Goal: Check status: Check status

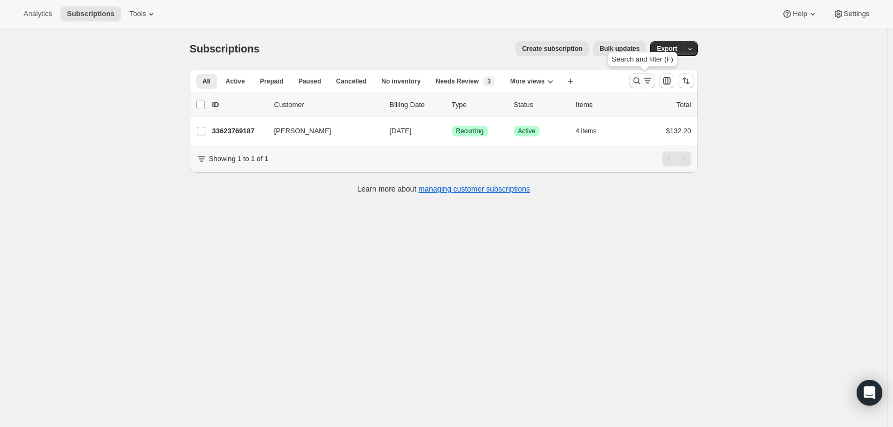
click at [636, 82] on icon "Search and filter results" at bounding box center [637, 80] width 11 height 11
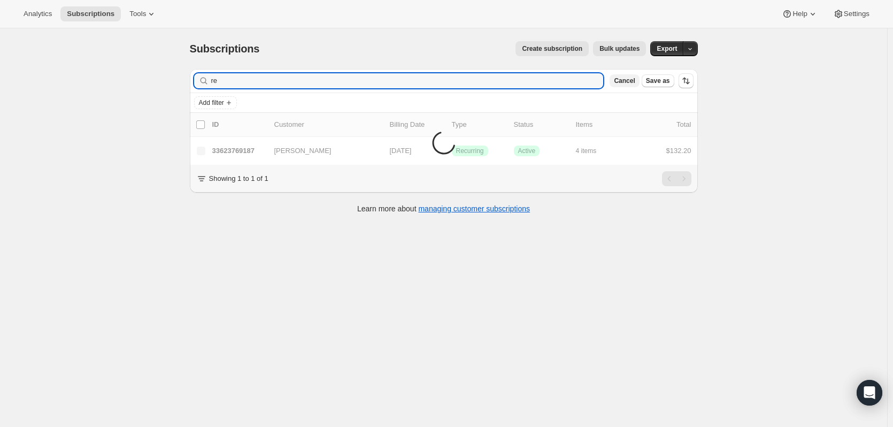
type input "r"
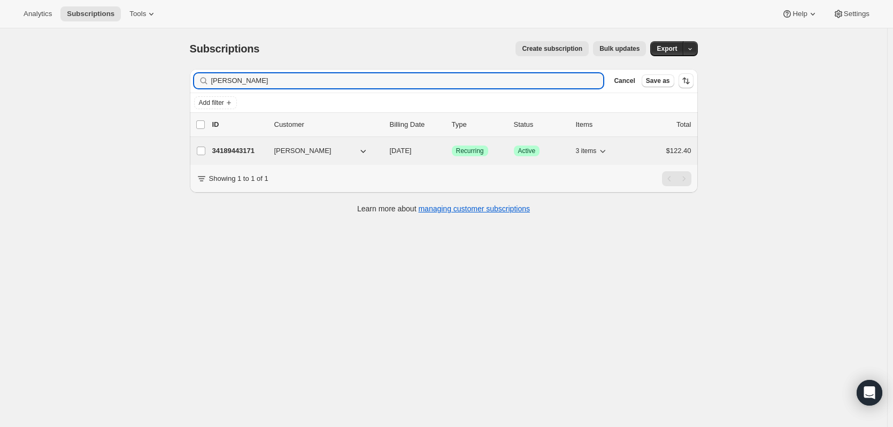
type input "[PERSON_NAME]"
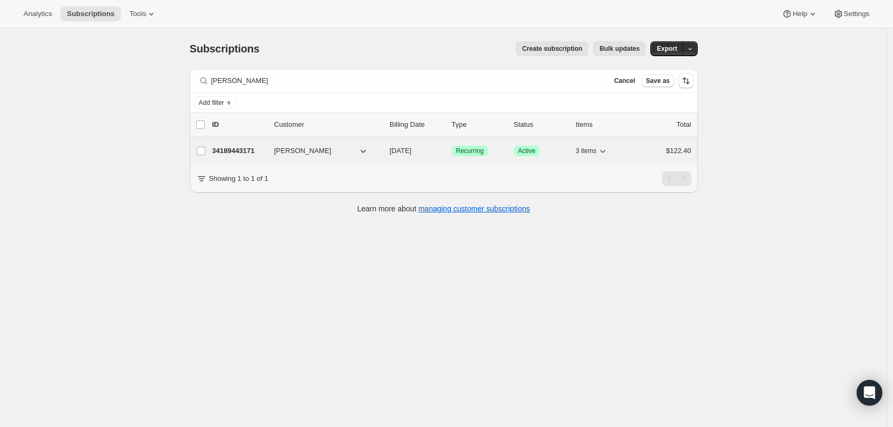
click at [239, 150] on p "34189443171" at bounding box center [238, 150] width 53 height 11
